Goal: Navigation & Orientation: Find specific page/section

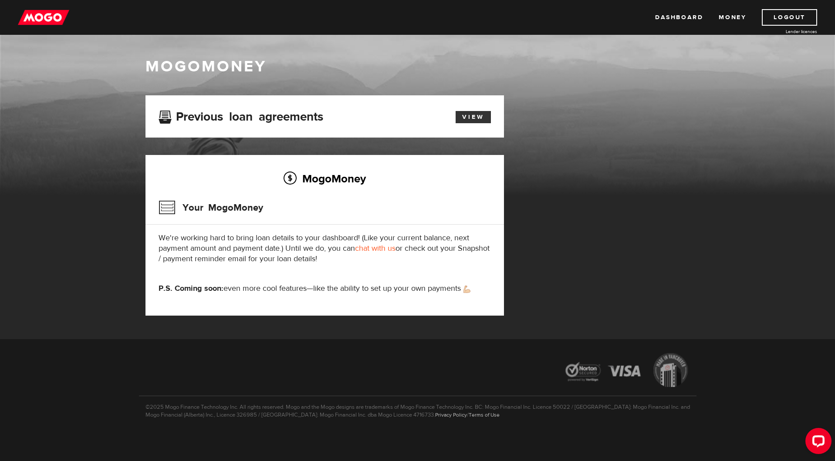
click at [467, 120] on link "View" at bounding box center [472, 117] width 35 height 12
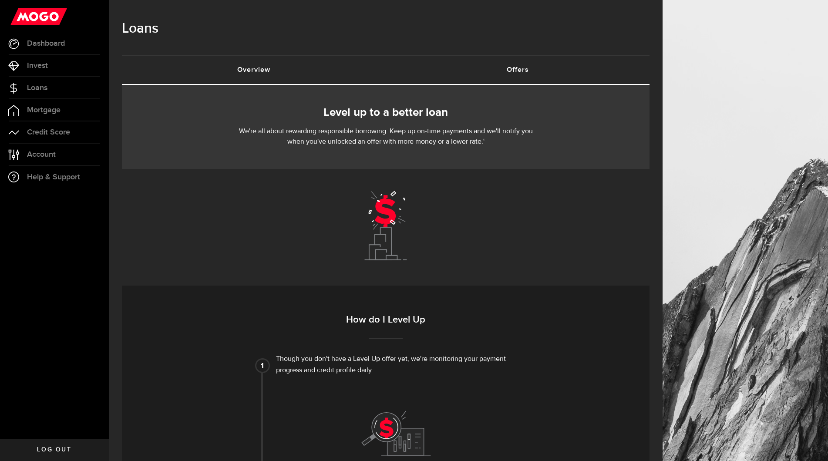
click at [267, 73] on link "Overview (requires attention)" at bounding box center [254, 70] width 264 height 28
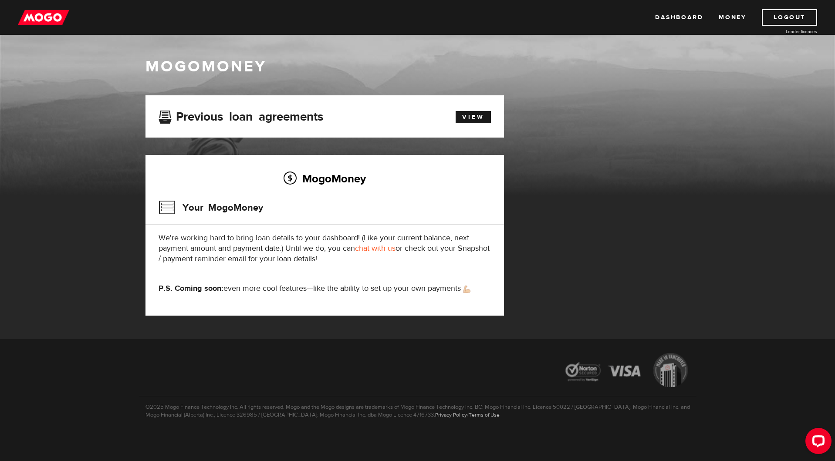
click at [172, 206] on h3 "Your MogoMoney" at bounding box center [210, 207] width 104 height 23
click at [675, 17] on link "Dashboard" at bounding box center [679, 17] width 48 height 17
